Goal: Transaction & Acquisition: Book appointment/travel/reservation

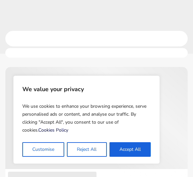
click at [134, 149] on button "Accept All" at bounding box center [129, 150] width 41 height 15
checkbox input "true"
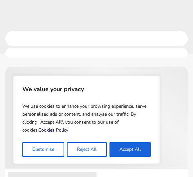
checkbox input "true"
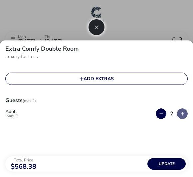
click at [41, 39] on div at bounding box center [96, 88] width 193 height 177
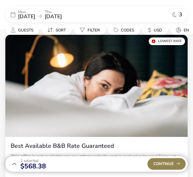
scroll to position [34, 0]
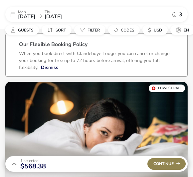
click at [35, 17] on span "[DATE]" at bounding box center [26, 16] width 17 height 7
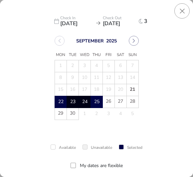
click at [130, 45] on button "Next Month" at bounding box center [134, 41] width 10 height 10
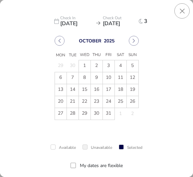
click at [137, 42] on button "Next Month" at bounding box center [134, 41] width 10 height 10
click at [138, 41] on button "Next Month" at bounding box center [134, 41] width 10 height 10
click at [137, 41] on button "Next Month" at bounding box center [134, 41] width 10 height 10
click at [137, 42] on button "Next Month" at bounding box center [134, 41] width 10 height 10
click at [136, 42] on button "Next Month" at bounding box center [134, 41] width 10 height 10
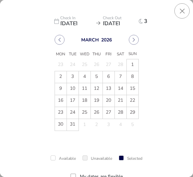
click at [137, 38] on button "Next Month" at bounding box center [134, 40] width 10 height 10
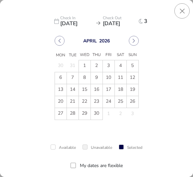
click at [135, 42] on icon "Next Month" at bounding box center [133, 41] width 5 height 5
click at [62, 99] on span "18" at bounding box center [61, 102] width 12 height 12
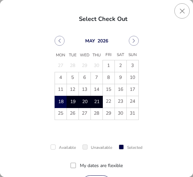
click at [96, 105] on span "21" at bounding box center [97, 103] width 12 height 12
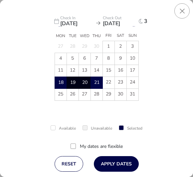
scroll to position [19, 0]
click at [124, 161] on button "Apply Dates" at bounding box center [116, 164] width 45 height 16
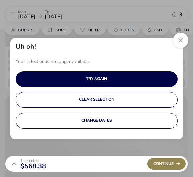
scroll to position [60, 0]
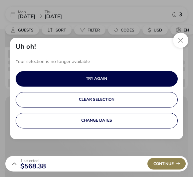
click at [182, 41] on button "Close" at bounding box center [180, 40] width 15 height 15
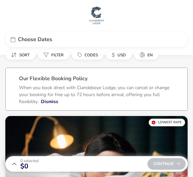
click at [52, 37] on div "Choose Dates" at bounding box center [98, 39] width 161 height 5
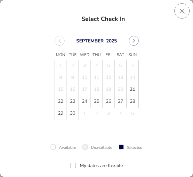
click at [137, 41] on button "Next Month" at bounding box center [134, 41] width 10 height 10
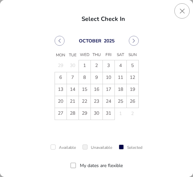
click at [137, 41] on button "Next Month" at bounding box center [134, 41] width 10 height 10
click at [139, 44] on div "[DATE] Mon Tue Wed Thu Fri Sat Sun 27 28 29 30 31 1 2 3 4 5 6 7 8 9 10 11 12 13…" at bounding box center [96, 95] width 155 height 126
click at [137, 44] on button "Next Month" at bounding box center [134, 41] width 10 height 10
click at [137, 43] on button "Next Month" at bounding box center [134, 41] width 10 height 10
click at [135, 45] on button "Next Month" at bounding box center [134, 41] width 10 height 10
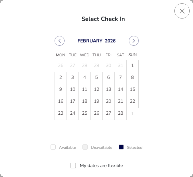
click at [135, 45] on button "Next Month" at bounding box center [134, 41] width 10 height 10
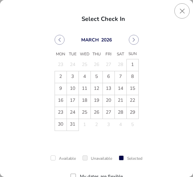
click at [134, 45] on button "Next Month" at bounding box center [134, 40] width 10 height 10
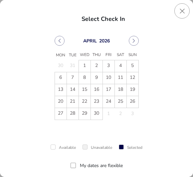
click at [133, 44] on button "Next Month" at bounding box center [134, 41] width 10 height 10
click at [137, 40] on button "Next Month" at bounding box center [134, 41] width 10 height 10
click at [62, 44] on button "Previous Month" at bounding box center [59, 41] width 10 height 10
click at [63, 103] on span "18" at bounding box center [61, 102] width 12 height 12
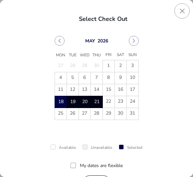
click at [99, 105] on span "21" at bounding box center [97, 103] width 12 height 12
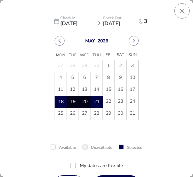
click at [74, 164] on div at bounding box center [72, 165] width 5 height 5
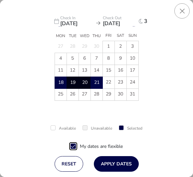
scroll to position [19, 0]
click at [118, 163] on button "Apply Dates" at bounding box center [116, 164] width 45 height 16
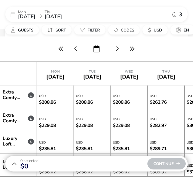
scroll to position [226, 0]
click at [32, 92] on icon at bounding box center [31, 95] width 6 height 6
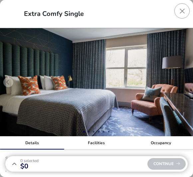
click at [181, 11] on button "Close dialog" at bounding box center [181, 10] width 15 height 15
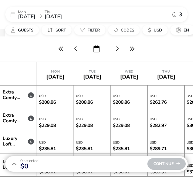
click at [33, 119] on icon at bounding box center [31, 119] width 6 height 6
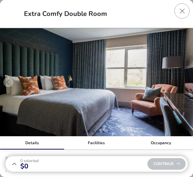
click at [182, 9] on button "Close dialog" at bounding box center [181, 10] width 15 height 15
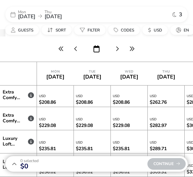
click at [30, 31] on span "Guests" at bounding box center [25, 30] width 15 height 5
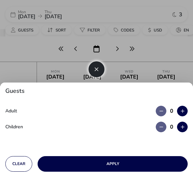
click at [183, 107] on button "button" at bounding box center [182, 111] width 11 height 11
click at [184, 109] on button "button" at bounding box center [182, 111] width 11 height 11
type input "2"
click at [135, 161] on button "Apply" at bounding box center [113, 164] width 150 height 16
